Goal: Task Accomplishment & Management: Complete application form

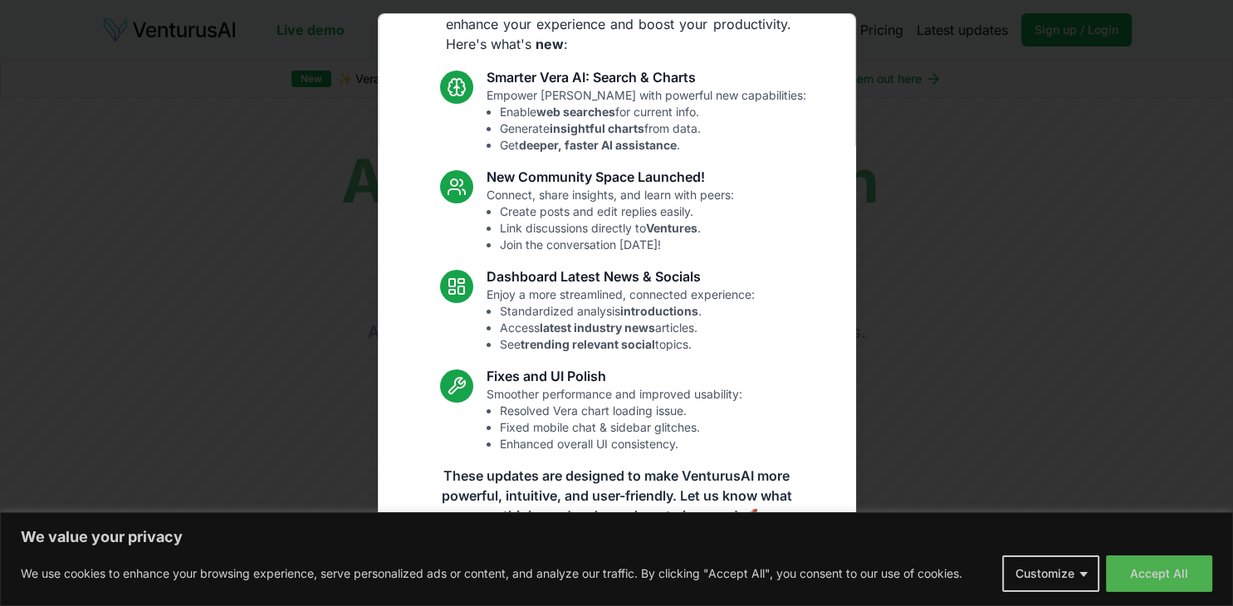
scroll to position [86, 0]
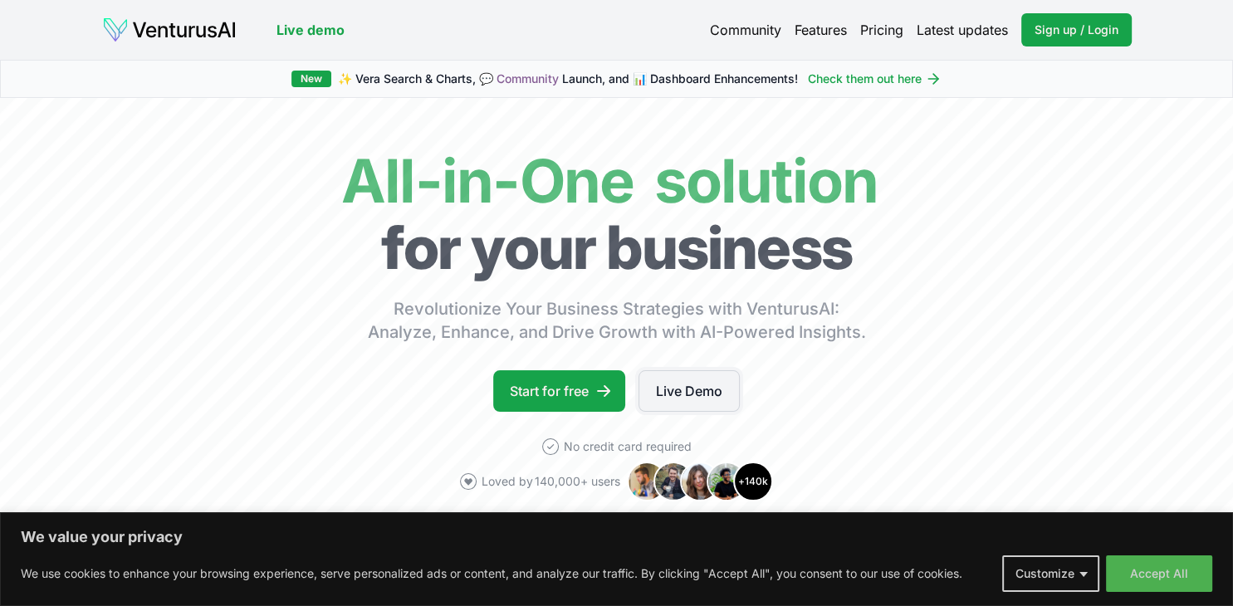
click at [684, 393] on link "Live Demo" at bounding box center [689, 391] width 101 height 42
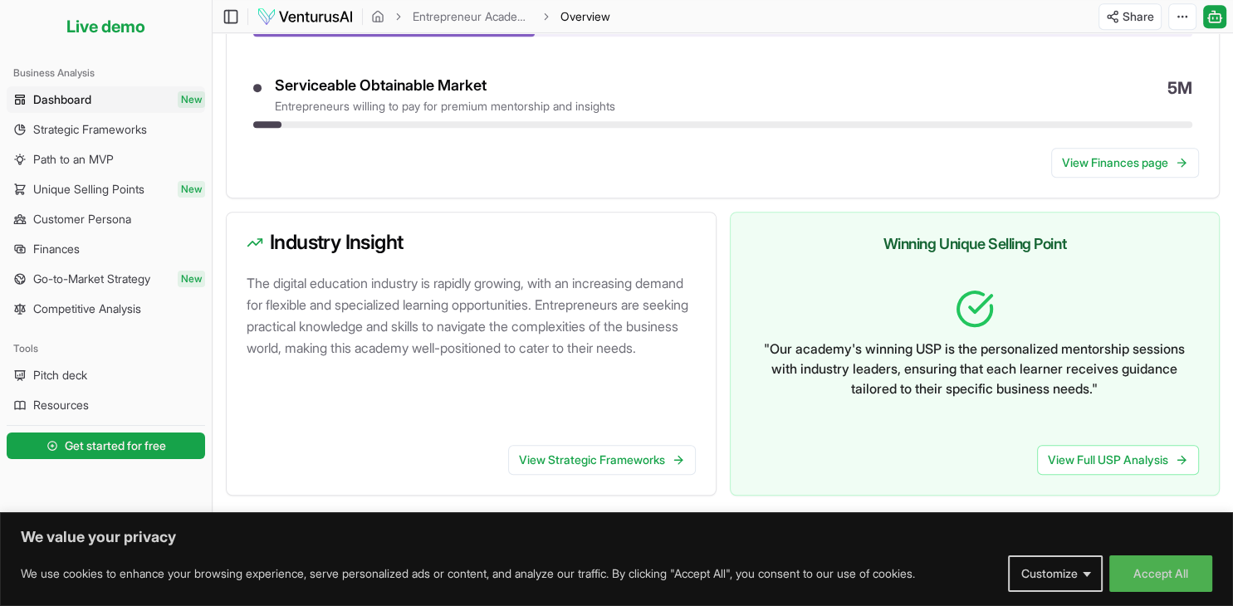
scroll to position [903, 0]
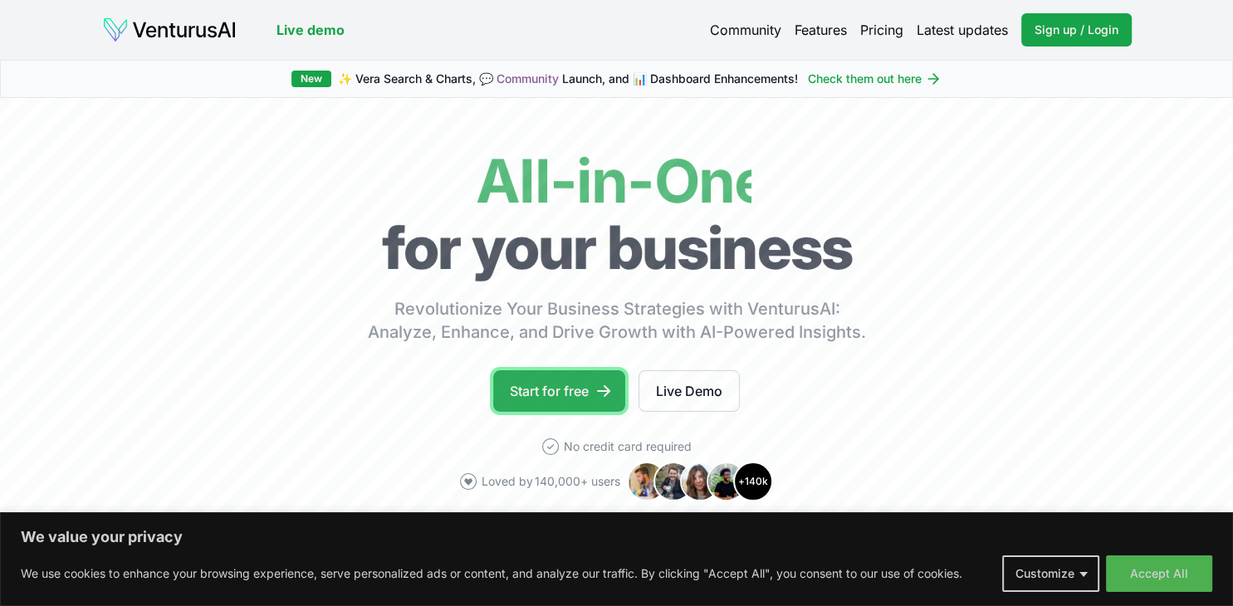
click at [538, 390] on link "Start for free" at bounding box center [559, 391] width 132 height 42
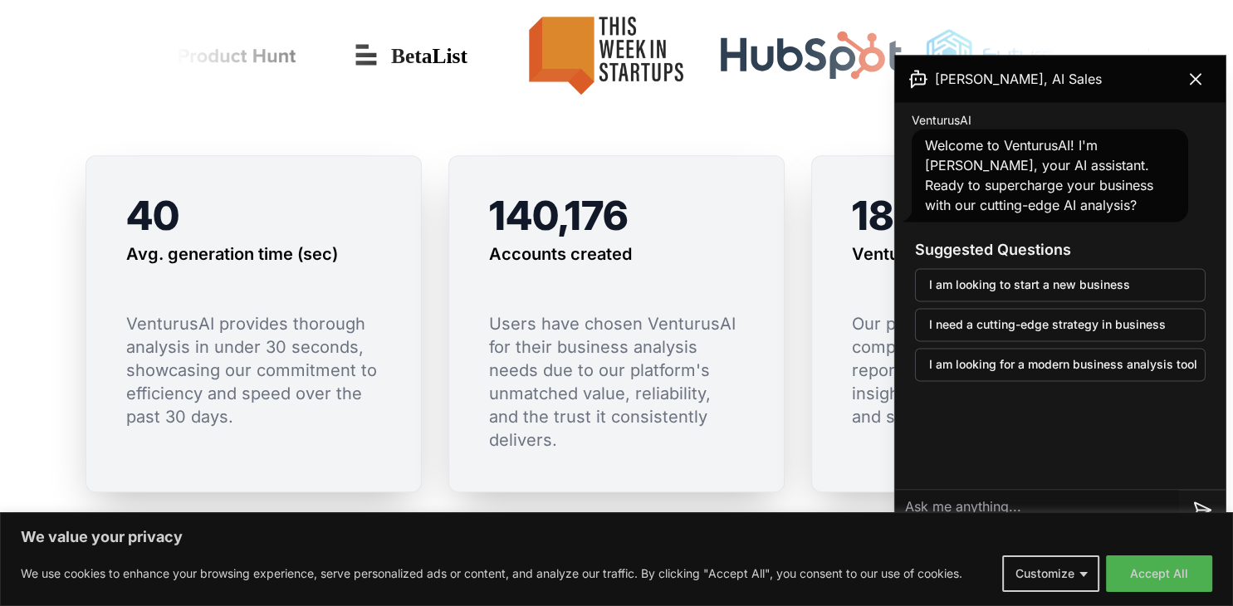
scroll to position [1237, 0]
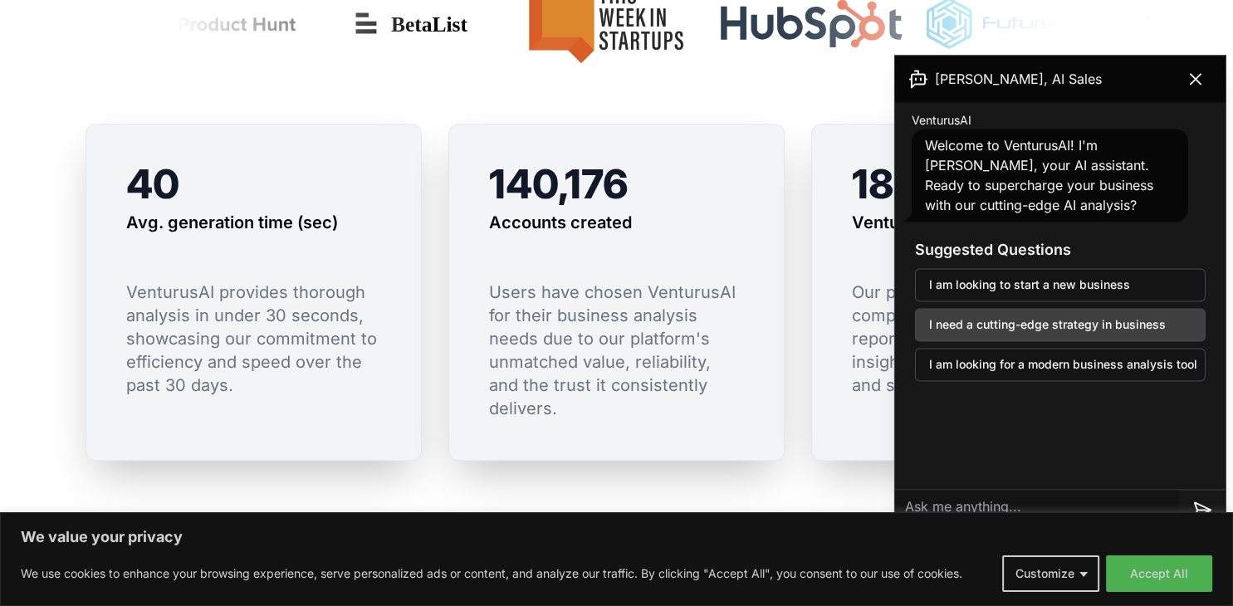
click at [1085, 316] on button "I need a cutting-edge strategy in business" at bounding box center [1060, 324] width 291 height 33
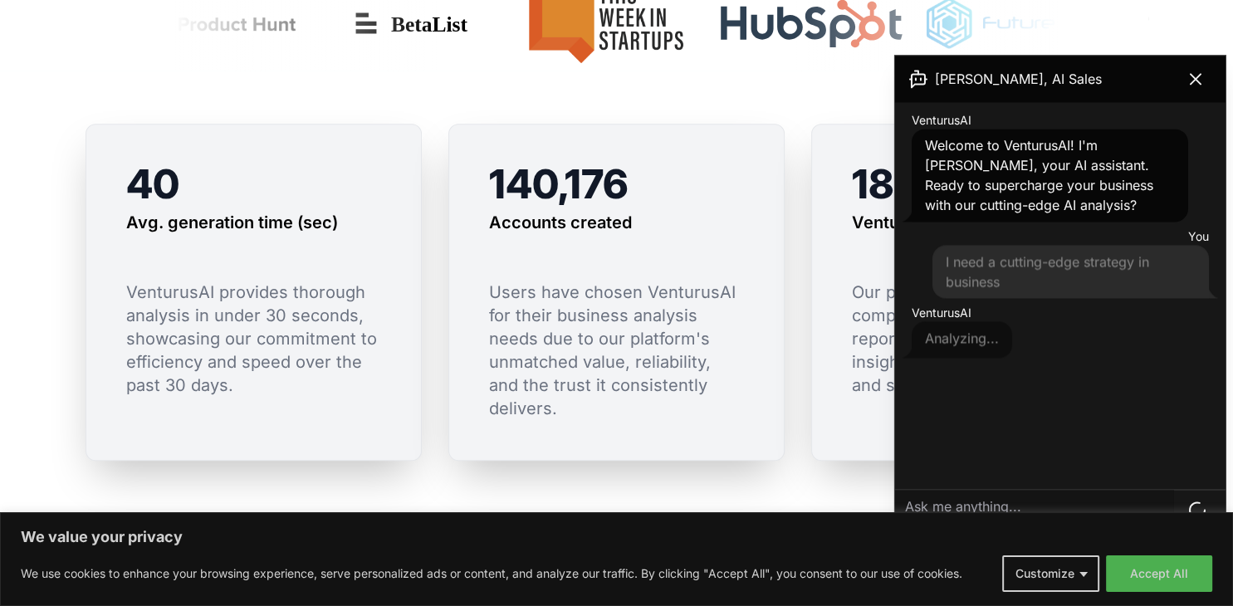
click at [1142, 225] on div "You I need a cutting-edge strategy in business" at bounding box center [1060, 263] width 317 height 76
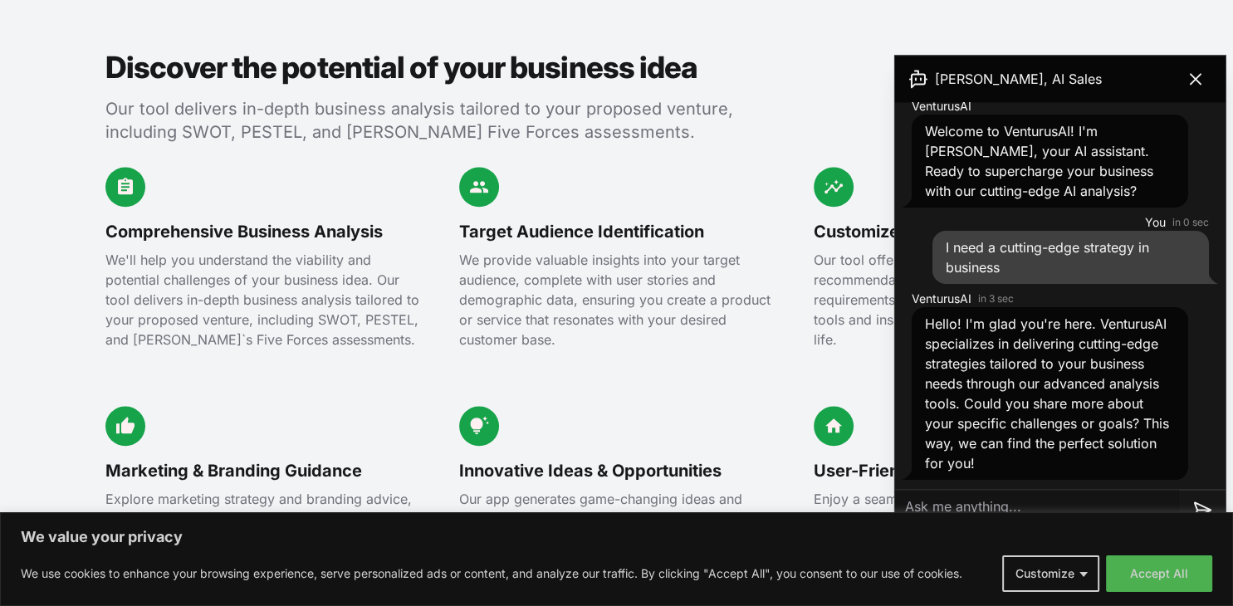
scroll to position [1904, 0]
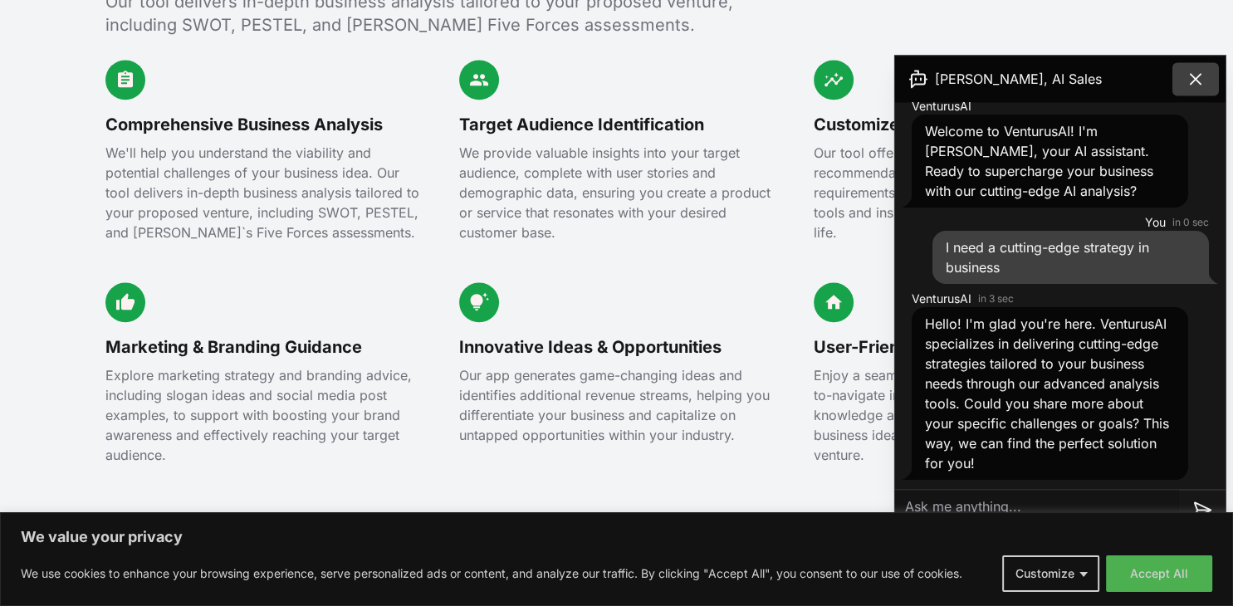
click at [1193, 79] on icon at bounding box center [1196, 79] width 20 height 20
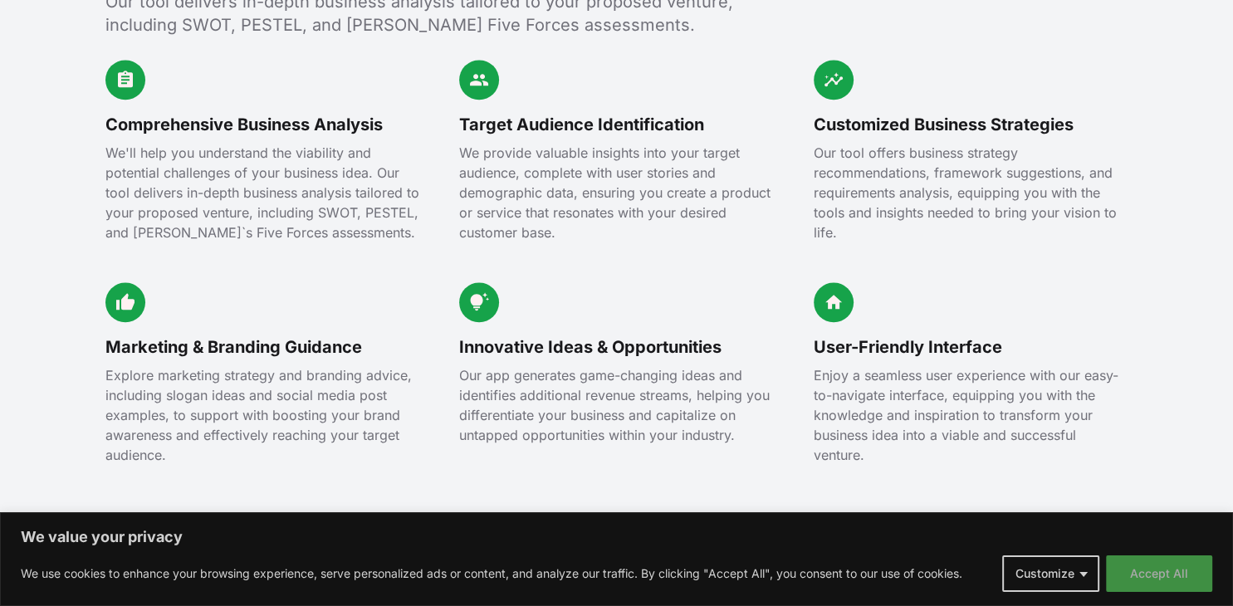
click at [1165, 569] on button "Accept All" at bounding box center [1159, 574] width 106 height 37
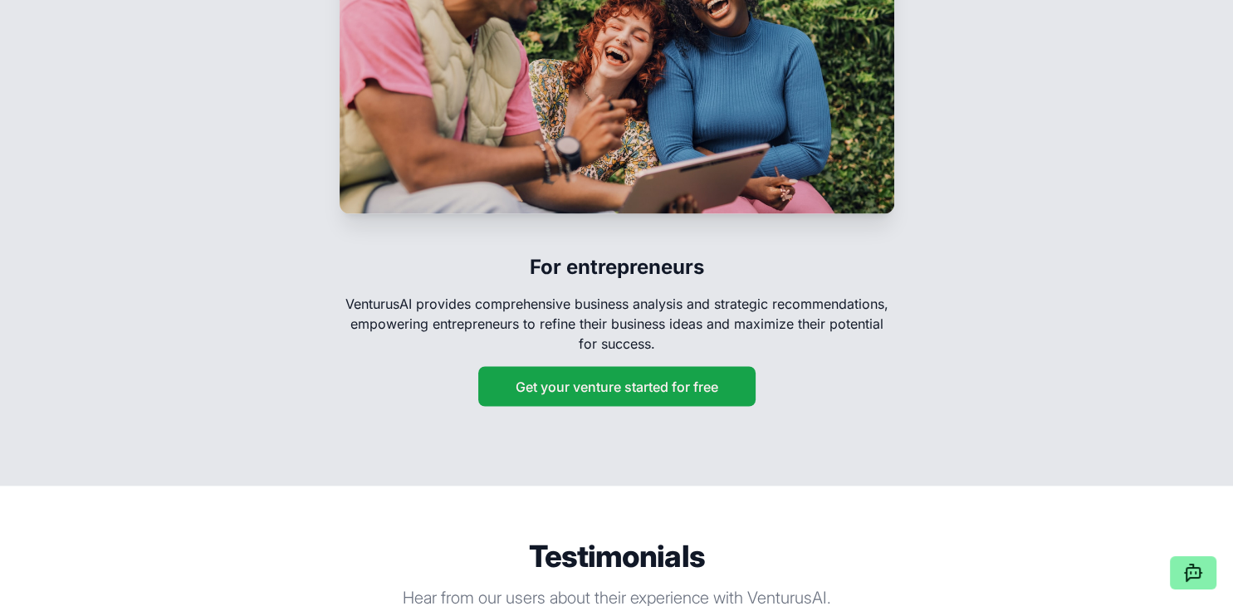
scroll to position [2830, 0]
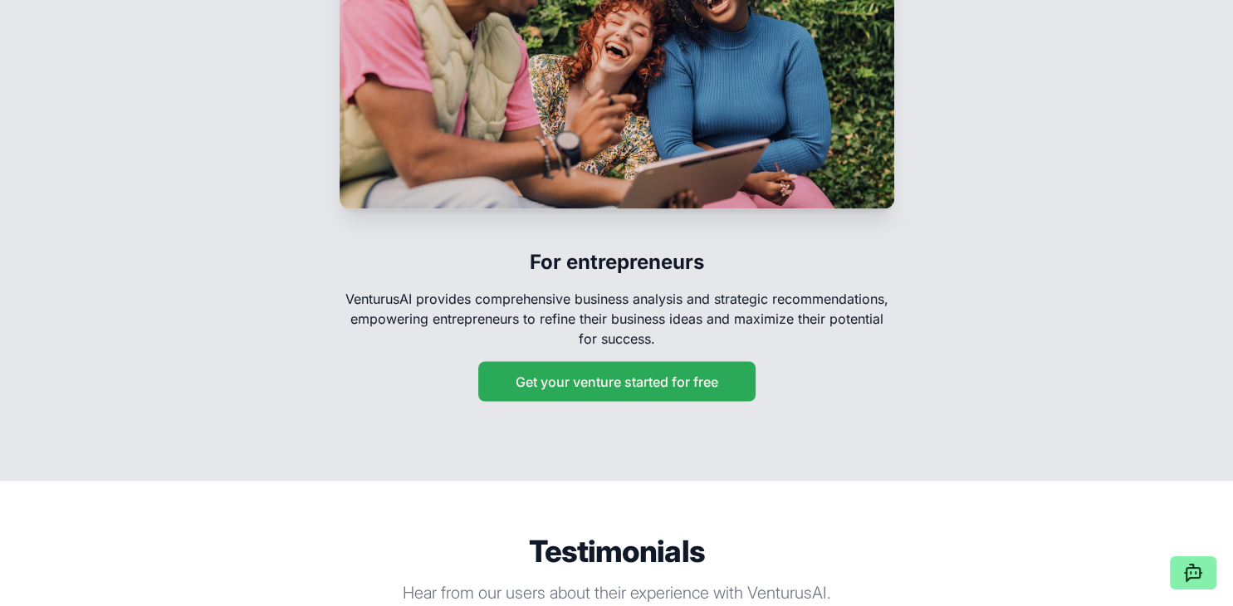
click at [661, 361] on button "Get your venture started for free" at bounding box center [616, 381] width 277 height 40
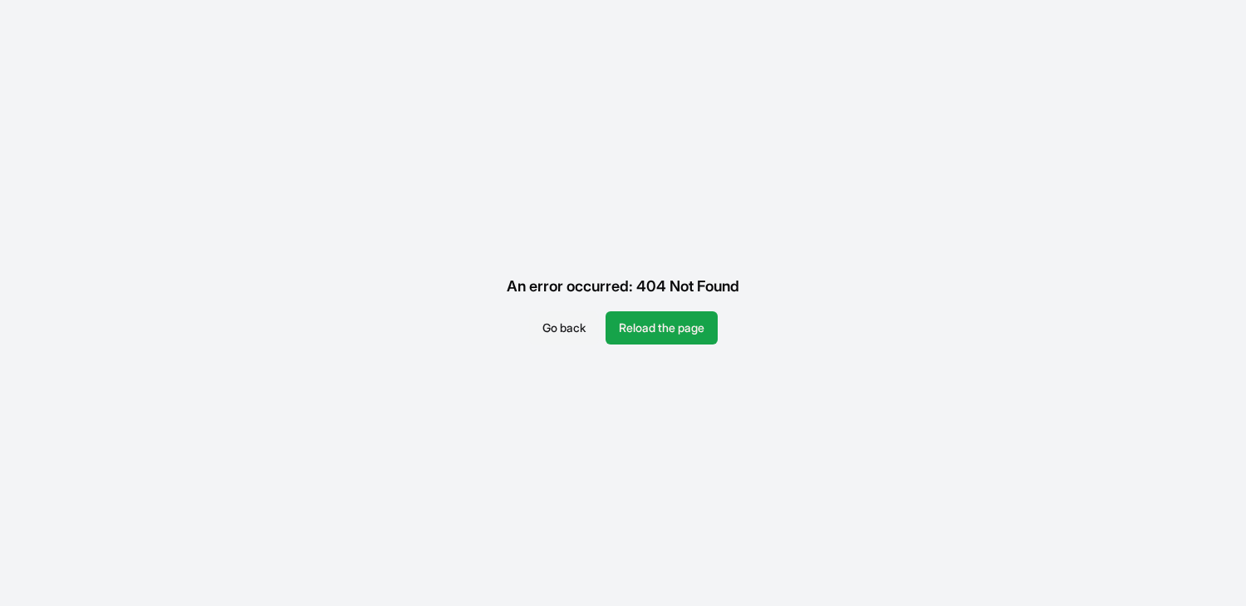
click at [571, 340] on button "Go back" at bounding box center [564, 327] width 70 height 33
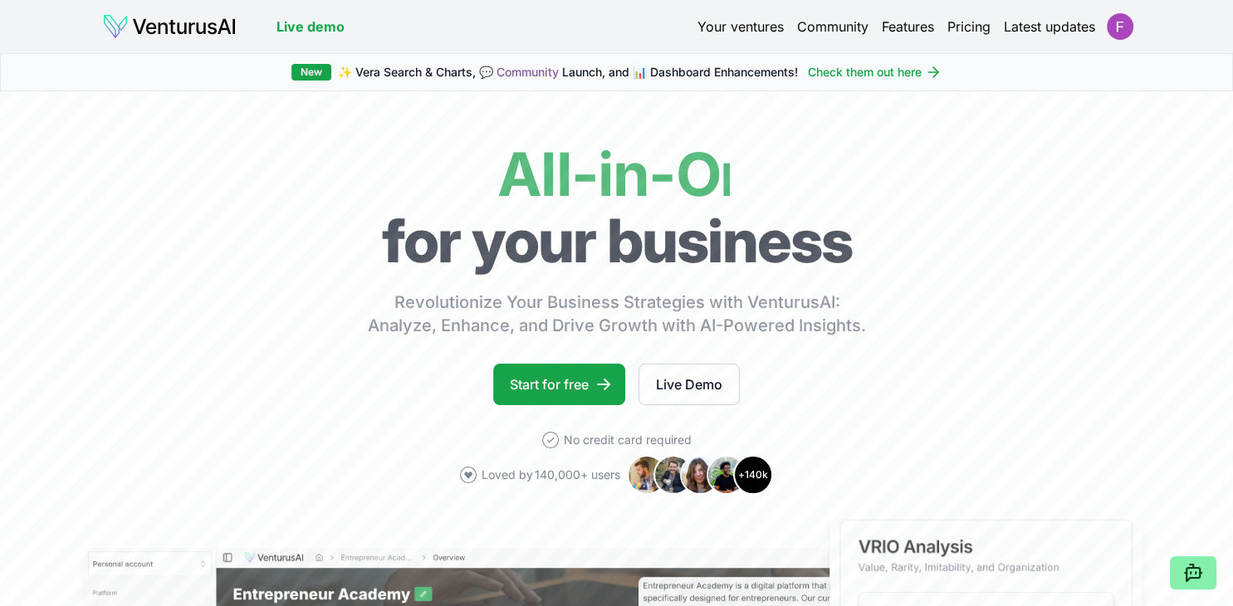
click at [901, 77] on link "Check them out here" at bounding box center [875, 72] width 134 height 17
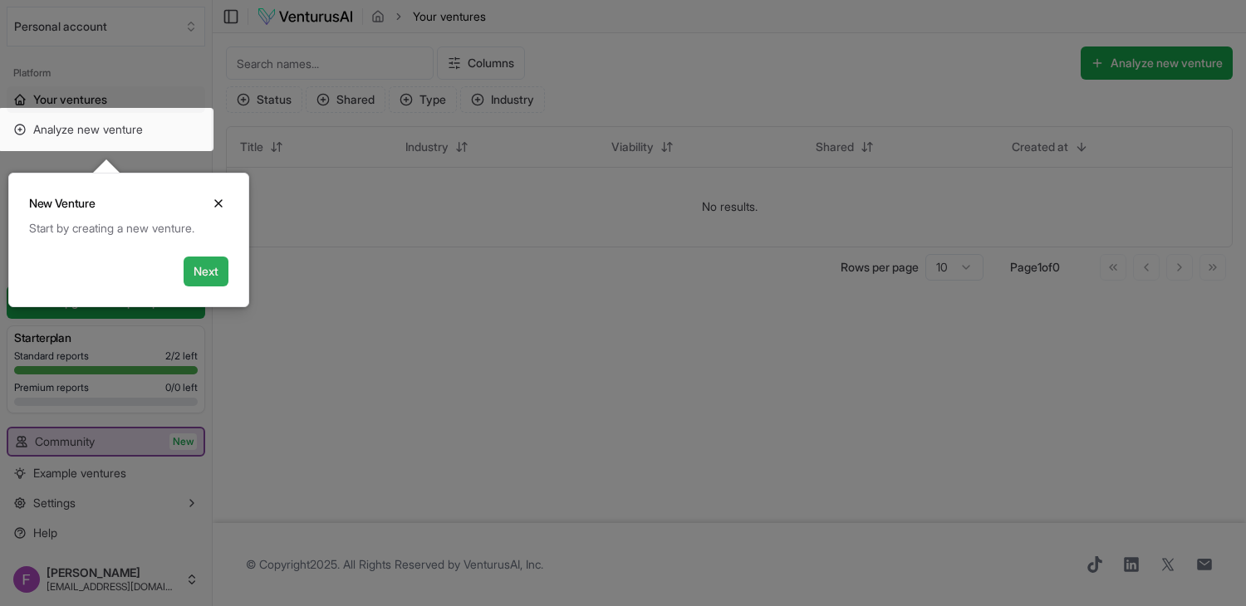
click at [217, 270] on button "Next" at bounding box center [206, 272] width 45 height 30
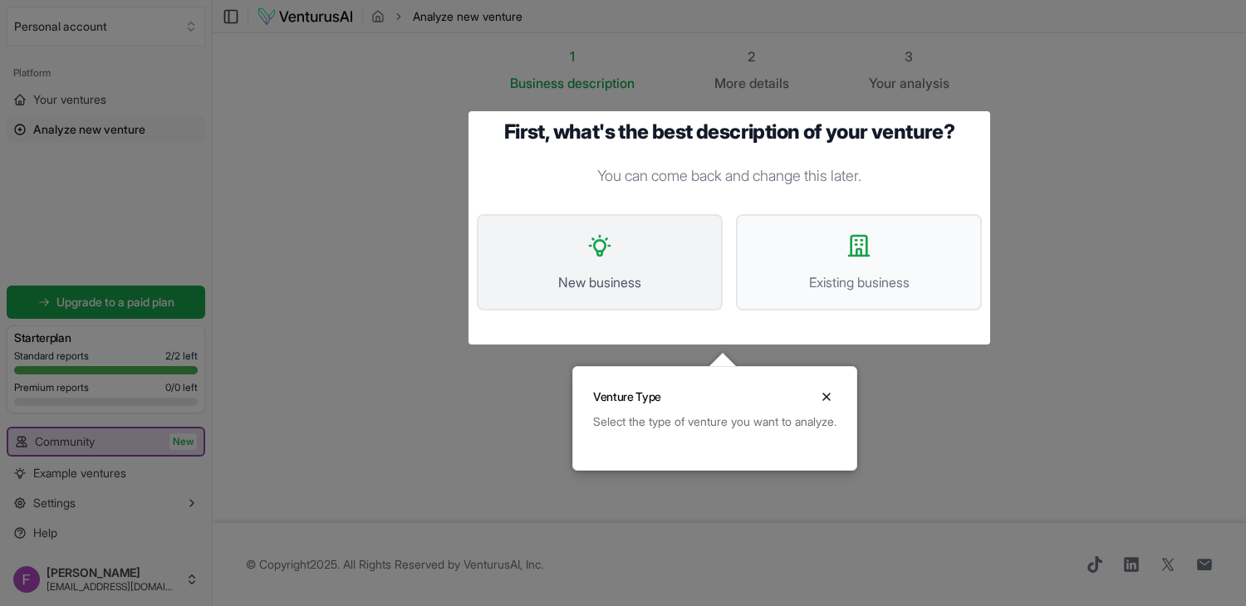
click at [654, 277] on span "New business" at bounding box center [599, 282] width 209 height 20
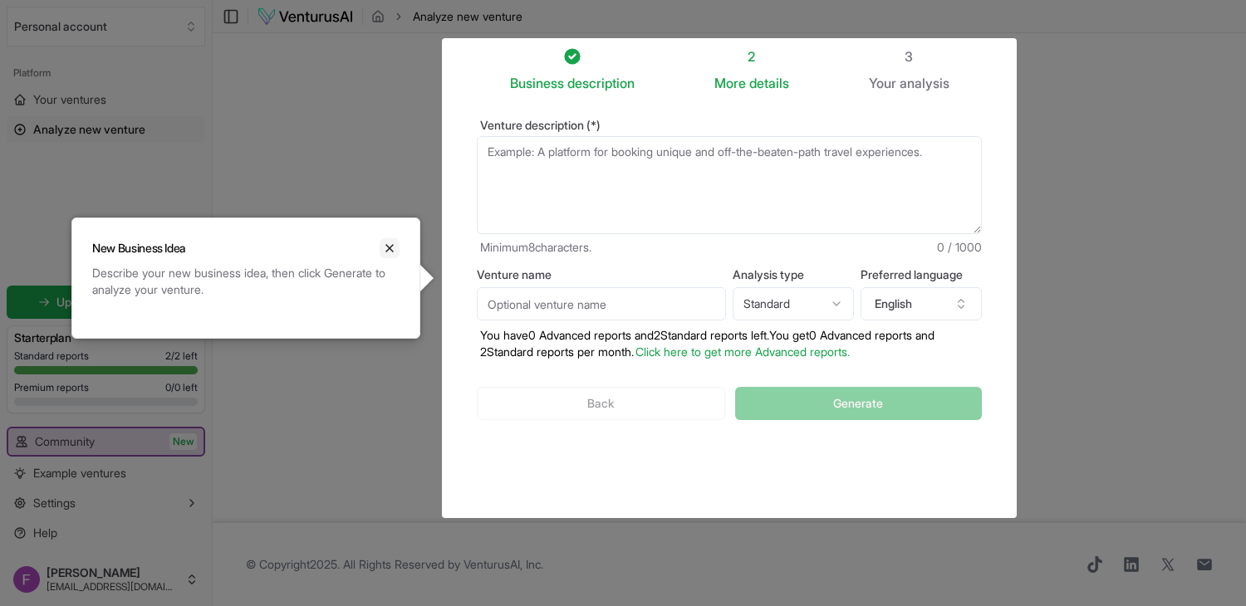
click at [391, 252] on icon "Close" at bounding box center [389, 248] width 13 height 13
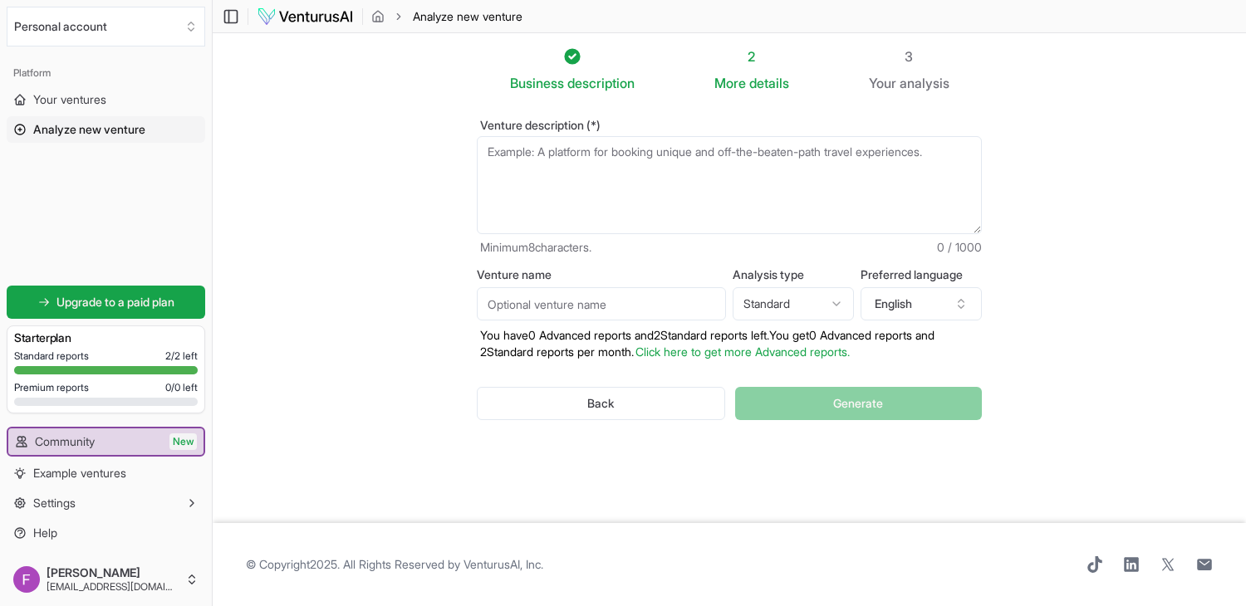
click at [586, 166] on textarea "Venture description (*)" at bounding box center [729, 185] width 505 height 98
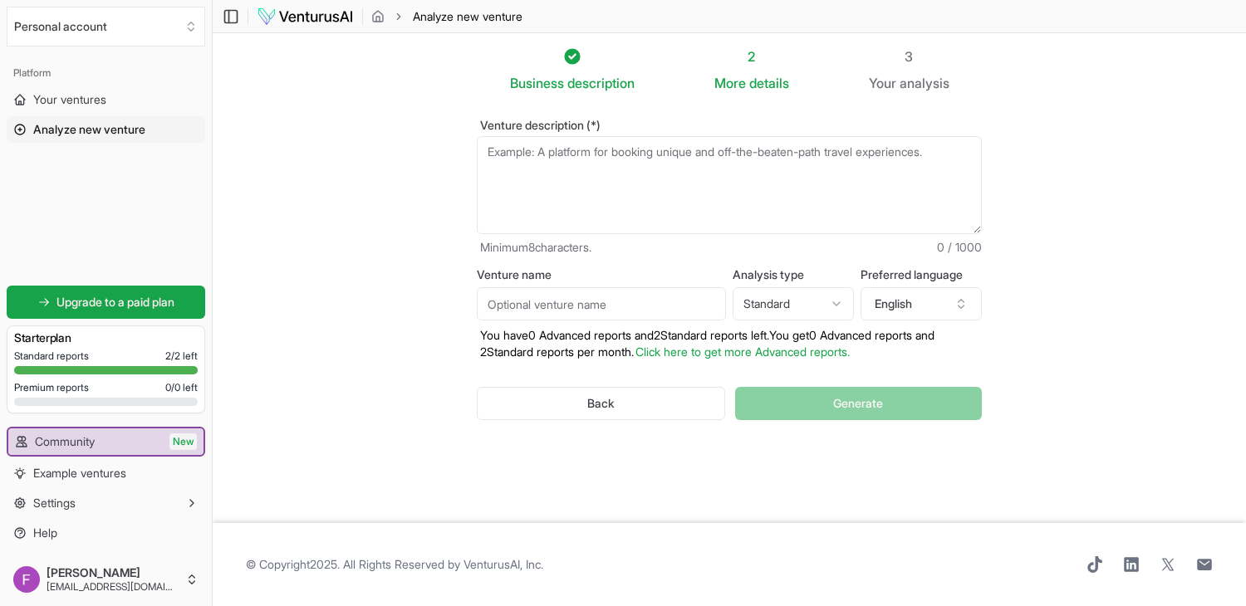
click at [586, 166] on textarea "Venture description (*)" at bounding box center [729, 185] width 505 height 98
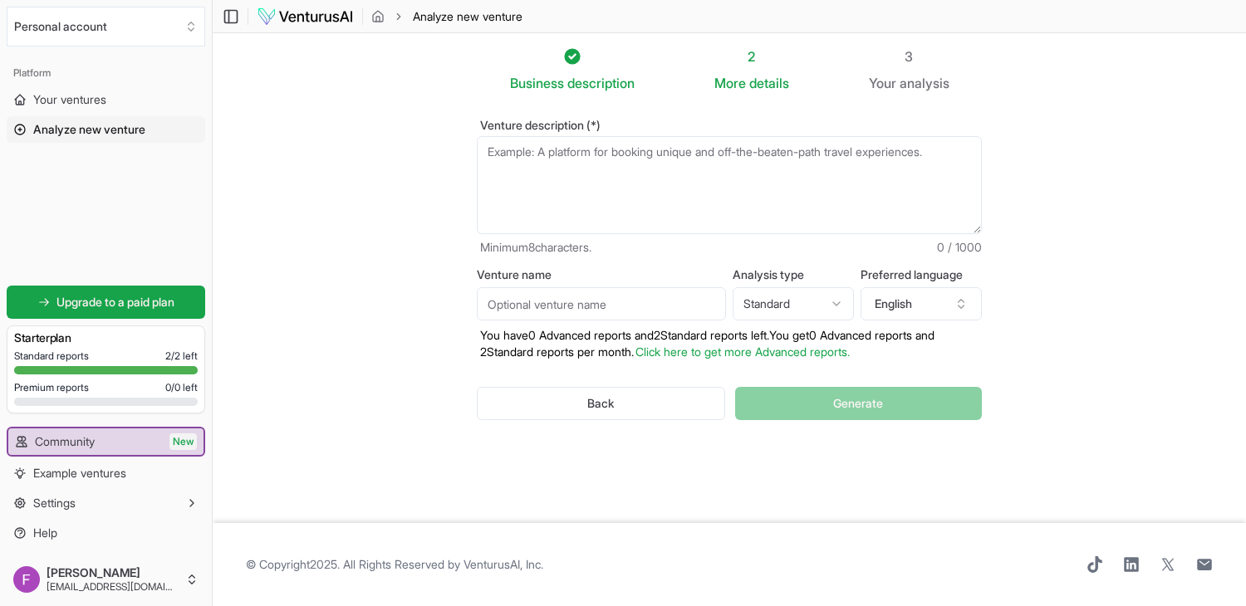
click at [586, 166] on textarea "Venture description (*)" at bounding box center [729, 185] width 505 height 98
click at [114, 99] on link "Your ventures" at bounding box center [106, 99] width 198 height 27
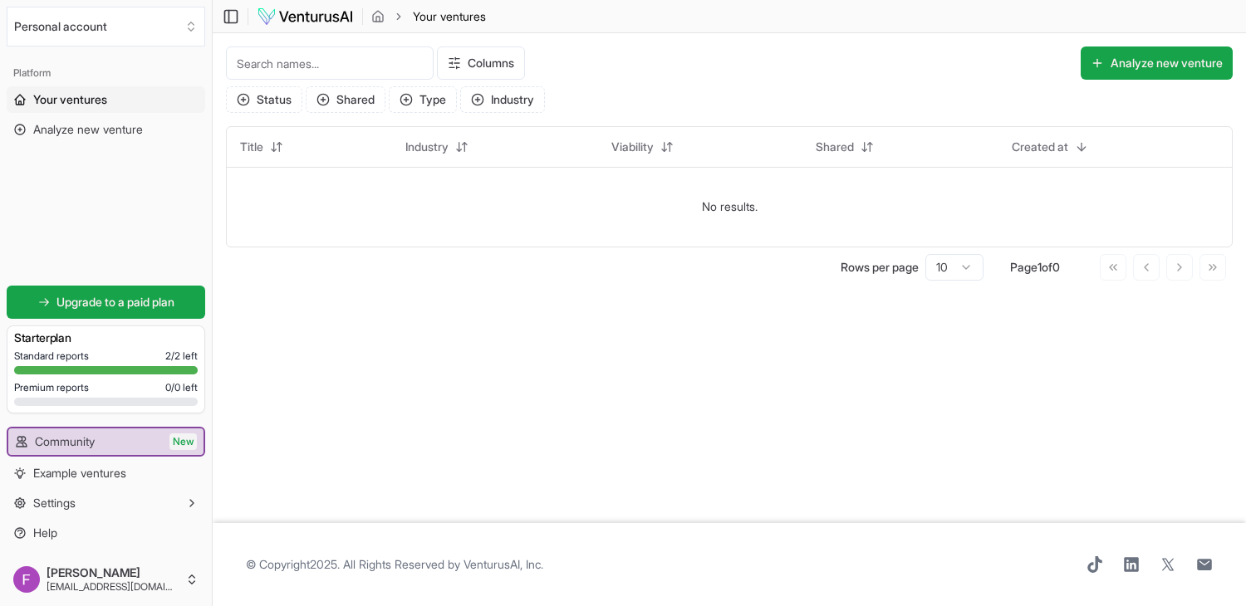
click at [114, 99] on link "Your ventures" at bounding box center [106, 99] width 198 height 27
click at [407, 284] on div "Columns Analyze new venture Status Shared Type Industry Title Industry Viabilit…" at bounding box center [729, 163] width 1033 height 261
click at [271, 96] on button "Status" at bounding box center [264, 99] width 76 height 27
click at [463, 318] on main "Toggle Sidebar Your ventures Your ventures Columns Analyze new venture Status S…" at bounding box center [729, 303] width 1033 height 606
